Goal: Information Seeking & Learning: Learn about a topic

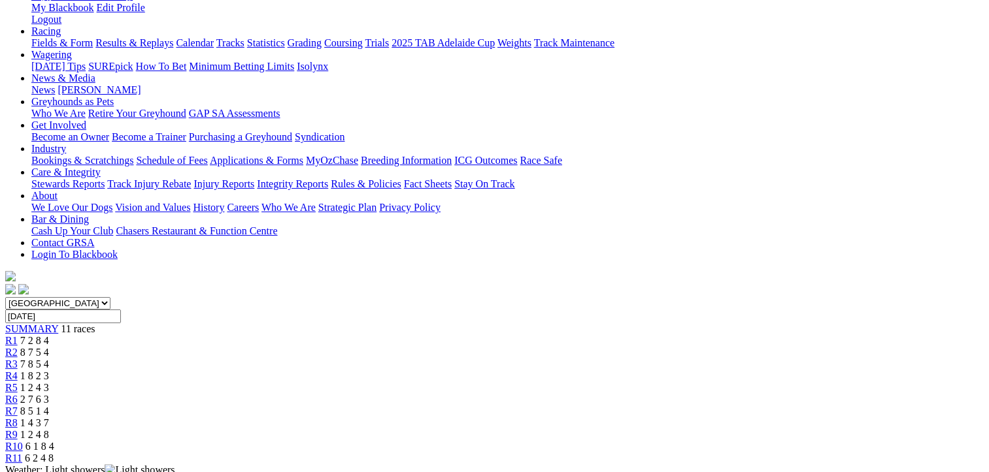
scroll to position [196, 0]
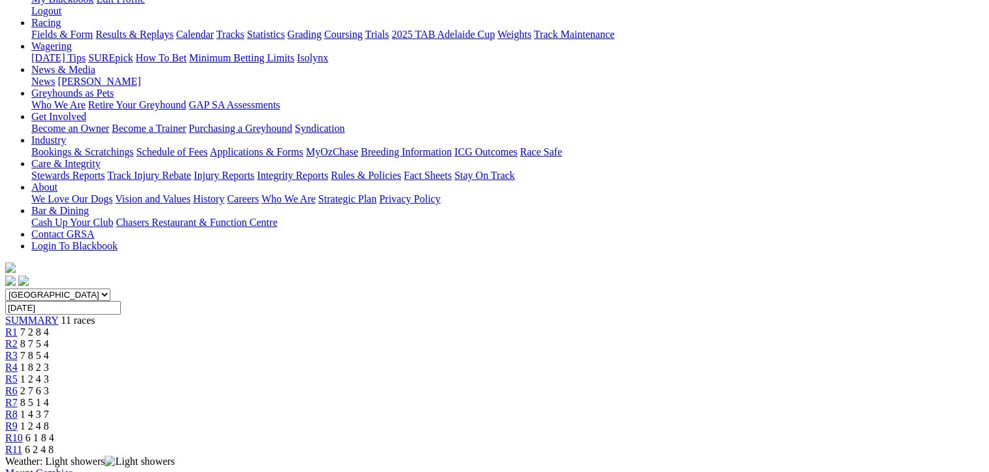
click at [49, 327] on span "7 2 8 4" at bounding box center [34, 332] width 29 height 11
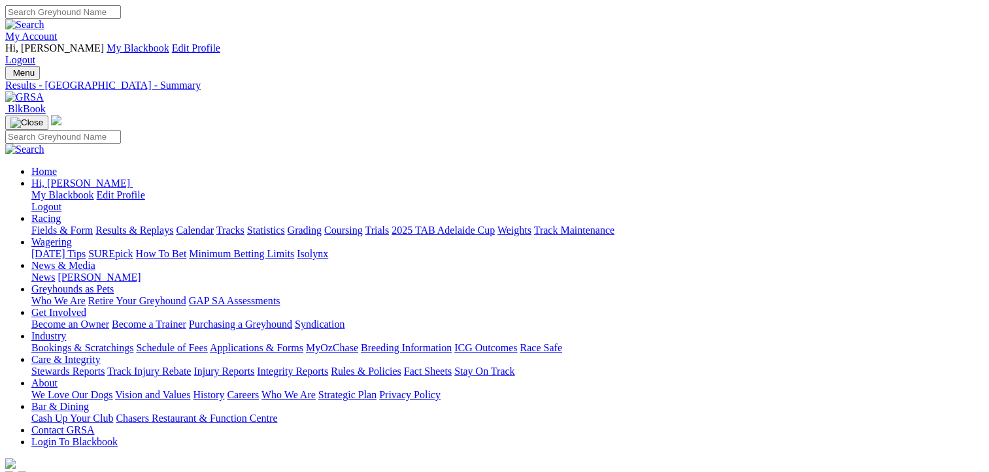
click at [64, 225] on link "Fields & Form" at bounding box center [61, 230] width 61 height 11
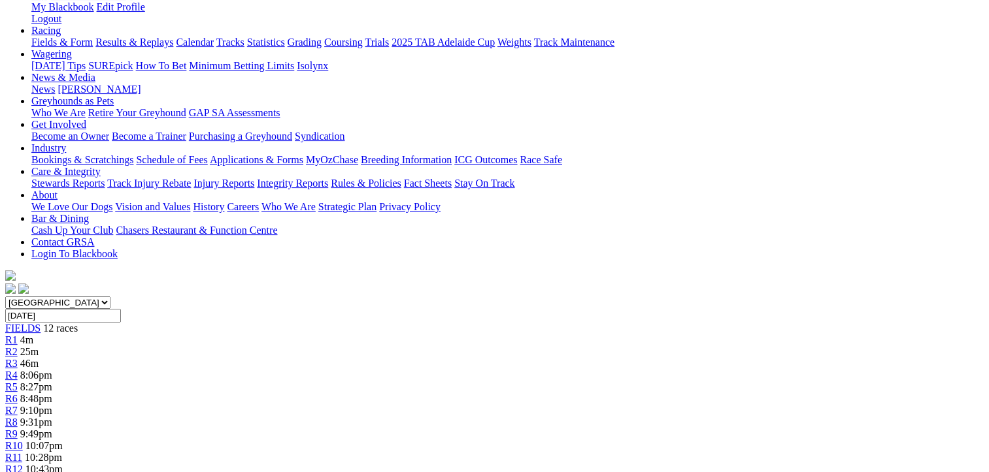
scroll to position [261, 0]
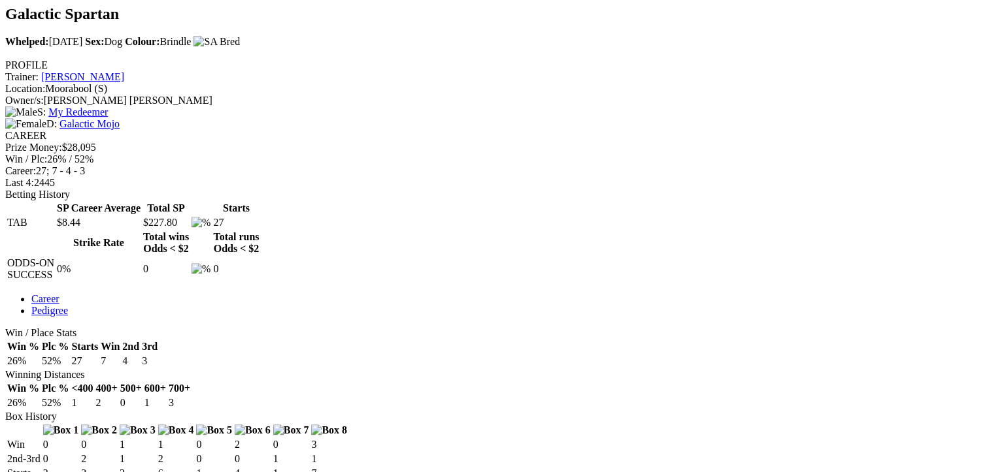
scroll to position [719, 0]
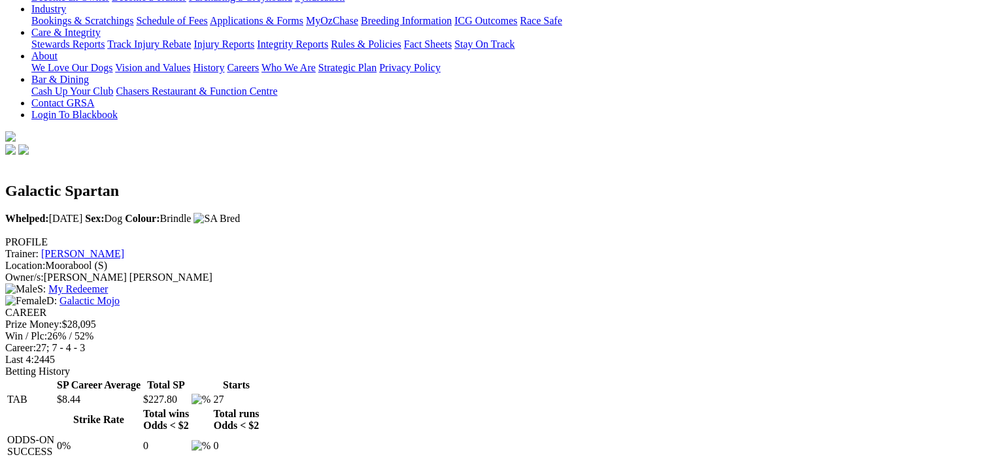
scroll to position [131, 0]
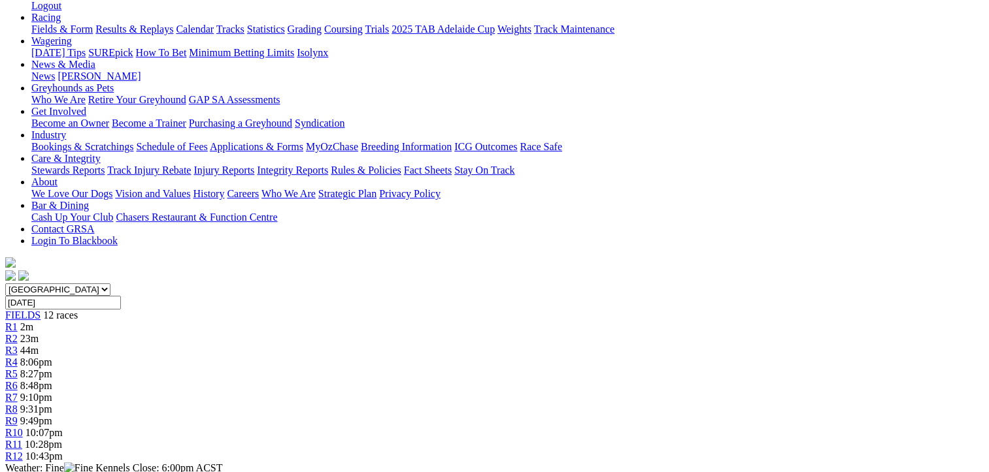
scroll to position [196, 0]
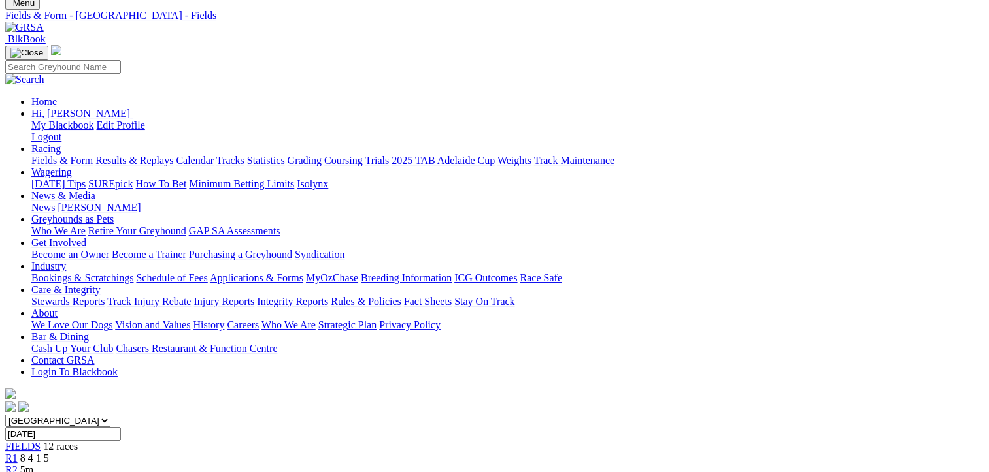
scroll to position [196, 0]
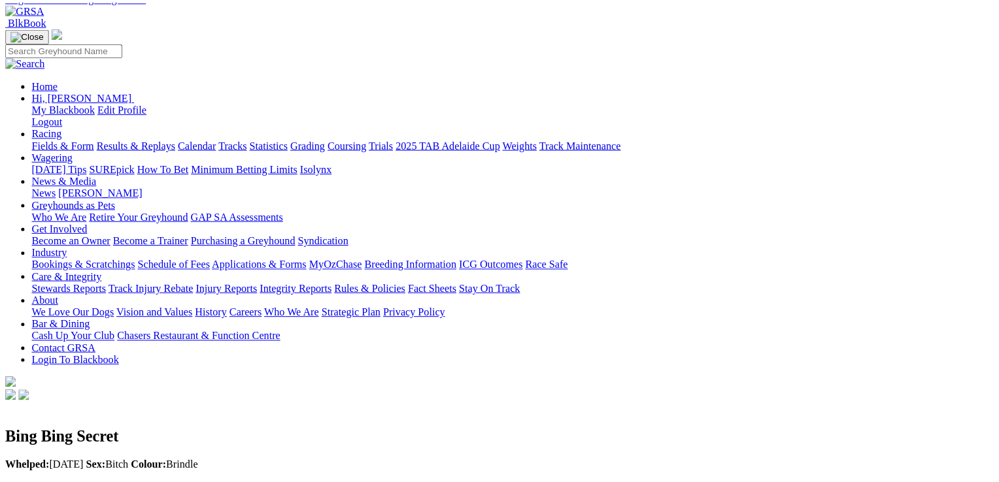
scroll to position [261, 0]
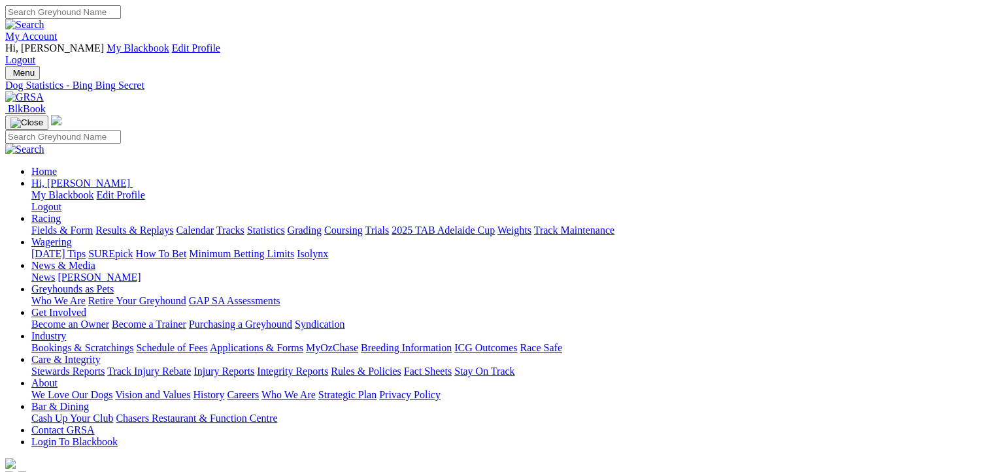
click at [65, 225] on link "Fields & Form" at bounding box center [61, 230] width 61 height 11
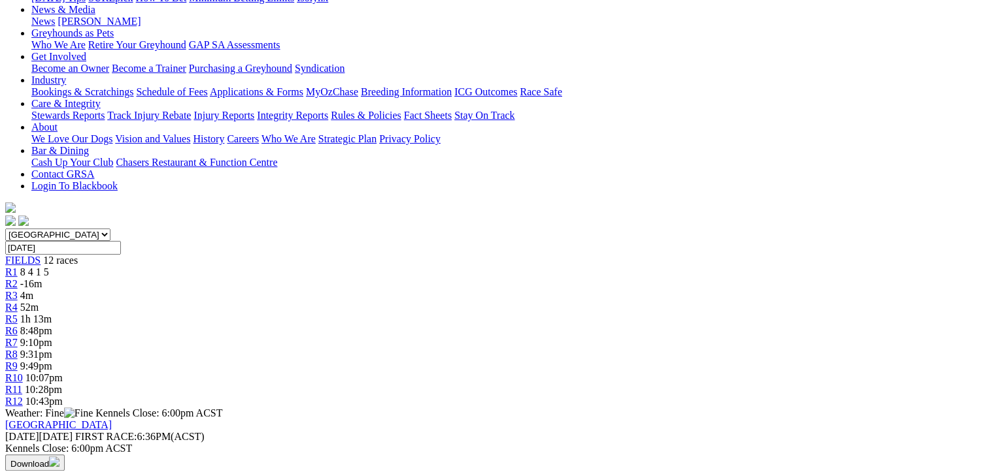
scroll to position [523, 0]
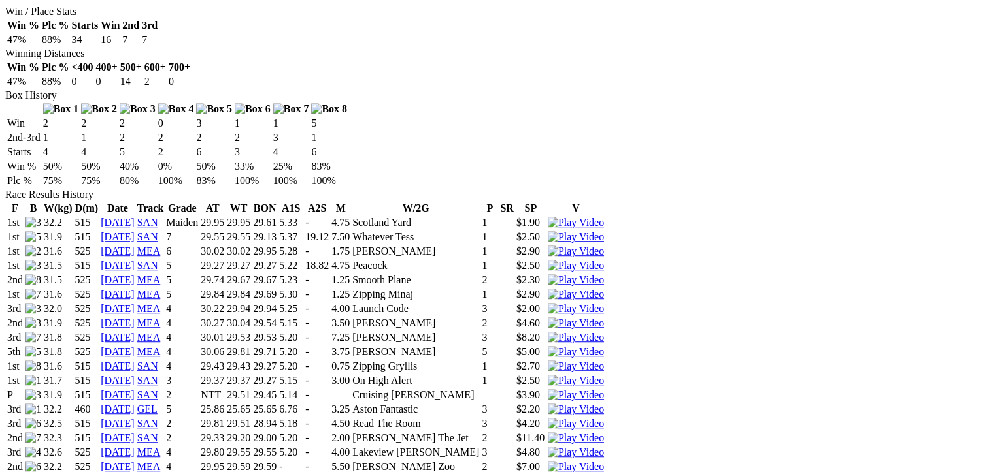
scroll to position [850, 0]
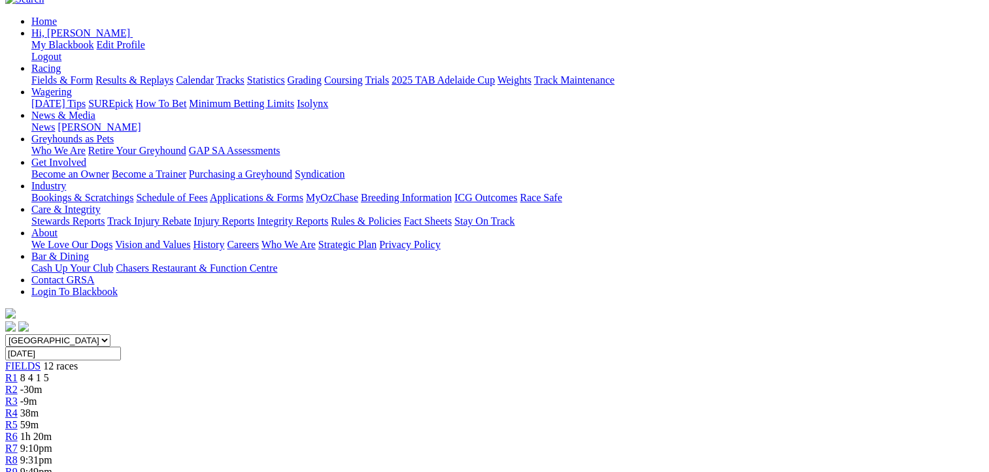
scroll to position [131, 0]
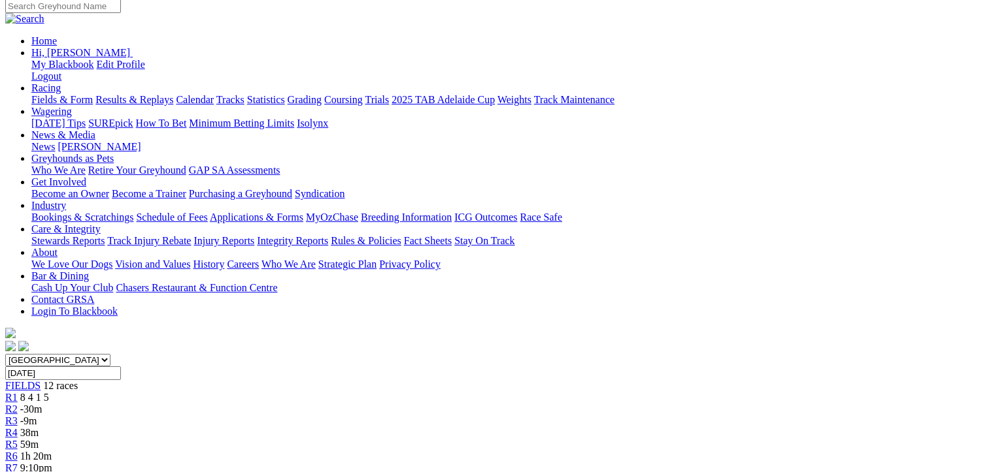
click at [49, 392] on span "8 4 1 5" at bounding box center [34, 397] width 29 height 11
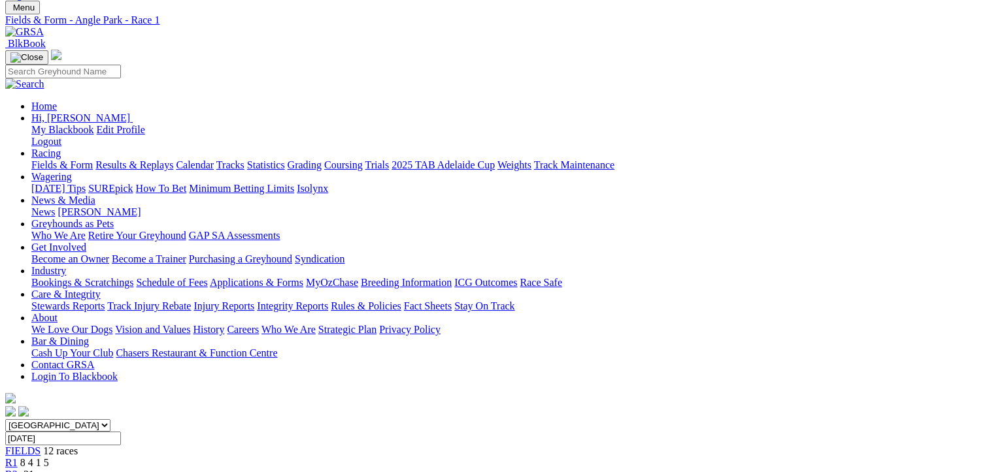
scroll to position [131, 0]
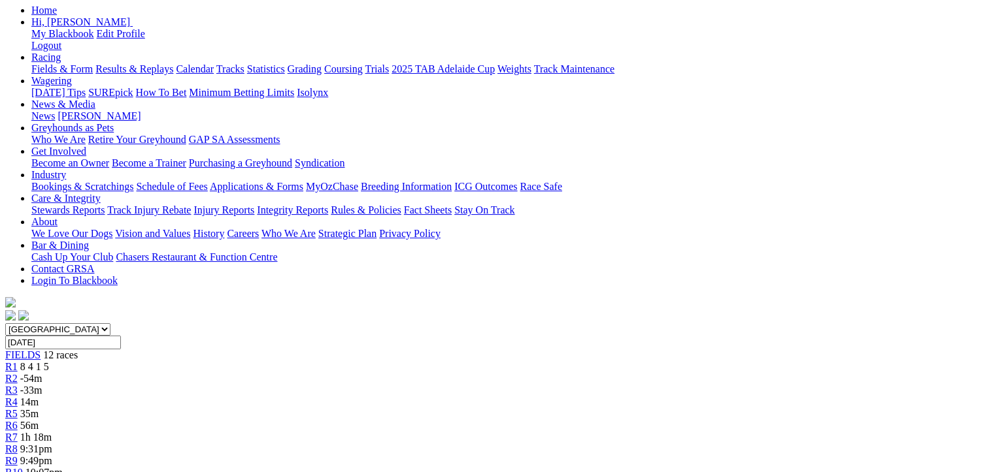
scroll to position [131, 0]
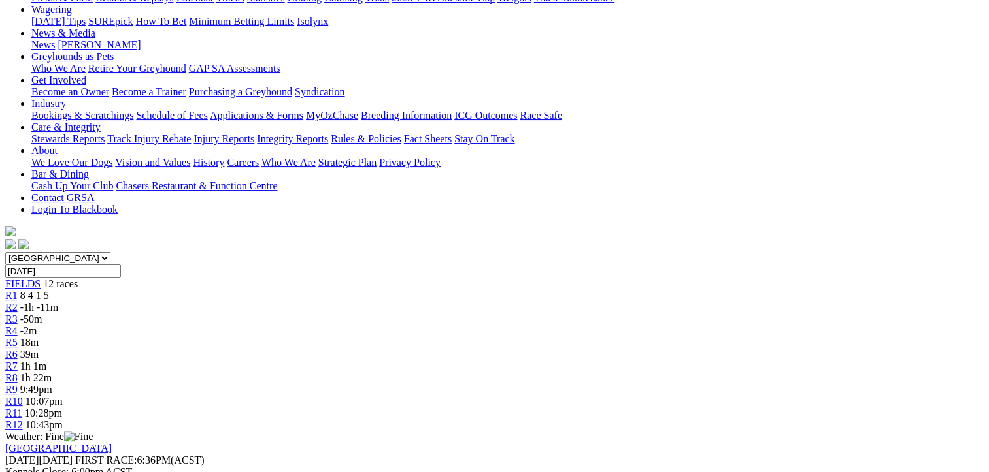
scroll to position [261, 0]
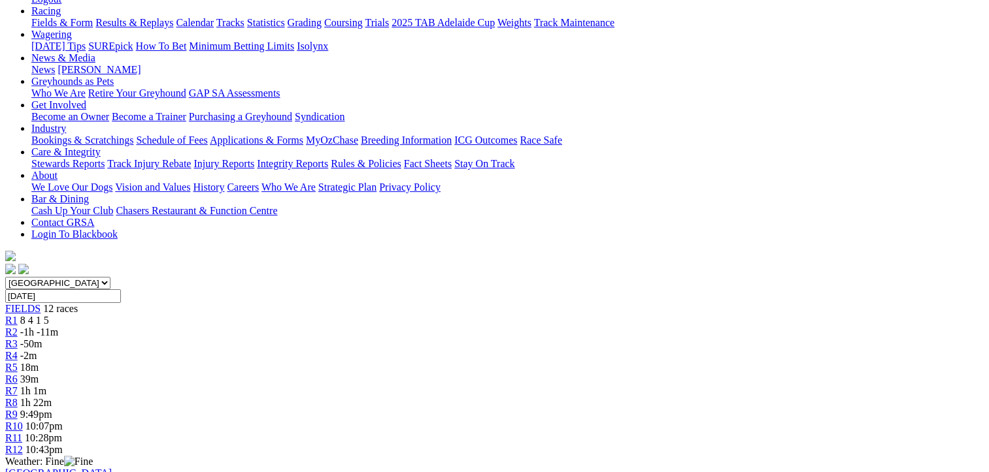
scroll to position [0, 0]
